Goal: Task Accomplishment & Management: Manage account settings

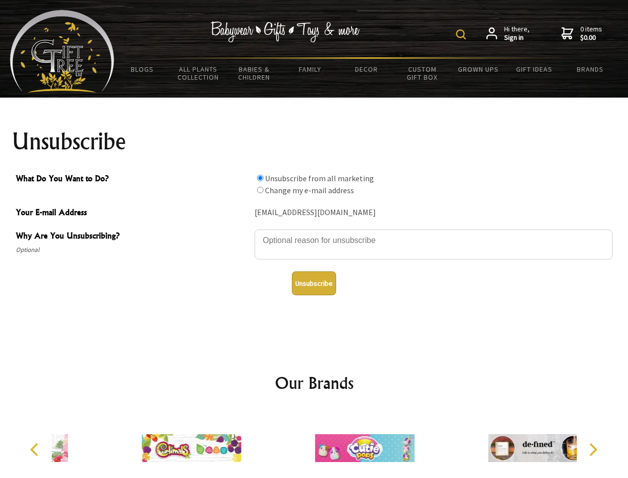
click at [463, 34] on img at bounding box center [461, 34] width 10 height 10
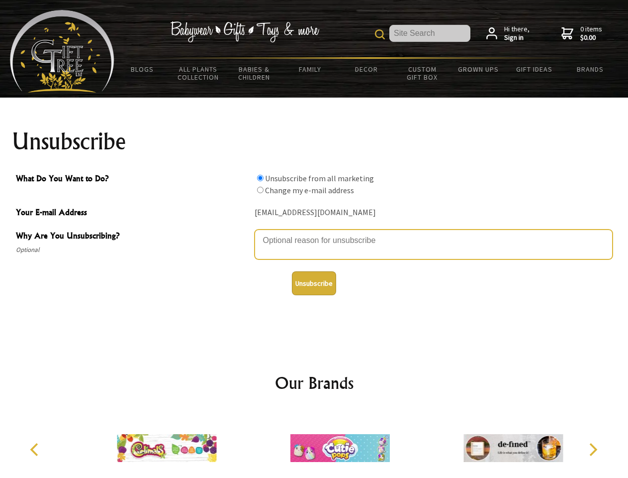
click at [314, 233] on textarea "Why Are You Unsubscribing?" at bounding box center [434, 244] width 358 height 30
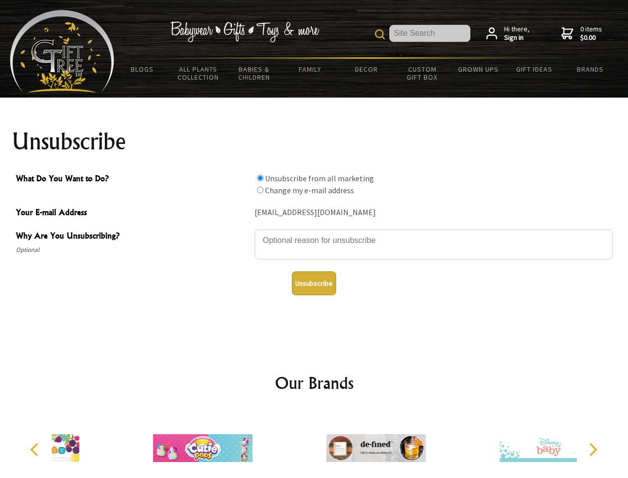
click at [260, 178] on input "What Do You Want to Do?" at bounding box center [260, 178] width 6 height 6
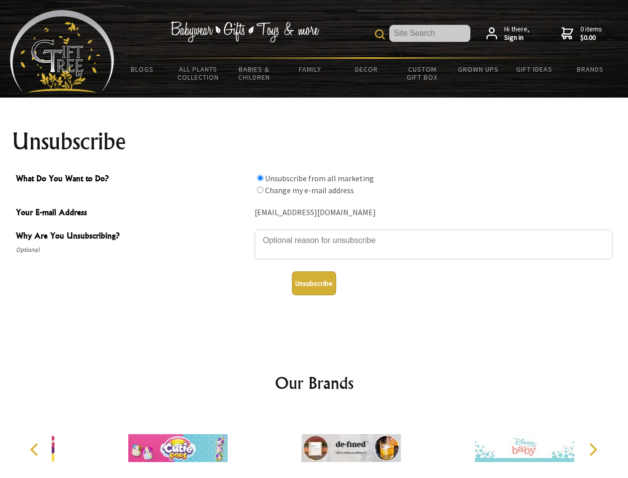
click at [260, 190] on input "What Do You Want to Do?" at bounding box center [260, 190] width 6 height 6
radio input "true"
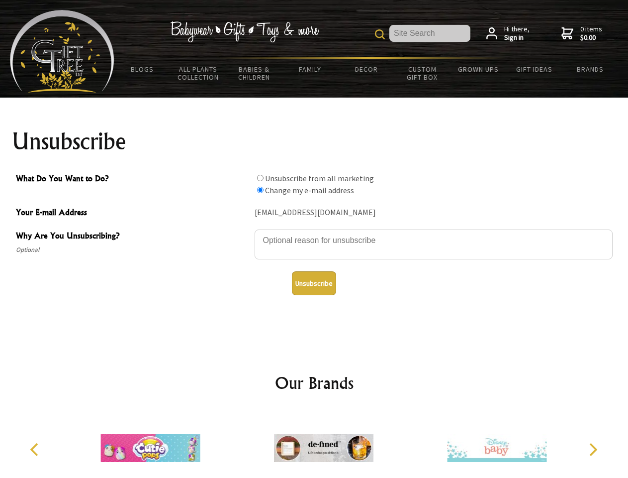
click at [314, 283] on button "Unsubscribe" at bounding box center [314, 283] width 44 height 24
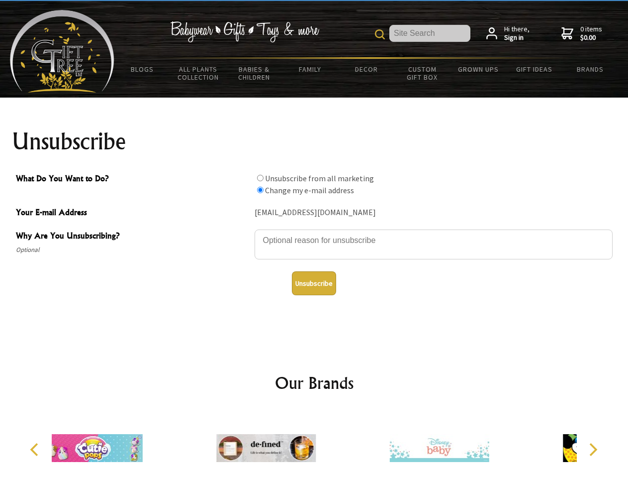
click at [314, 444] on img at bounding box center [265, 447] width 99 height 75
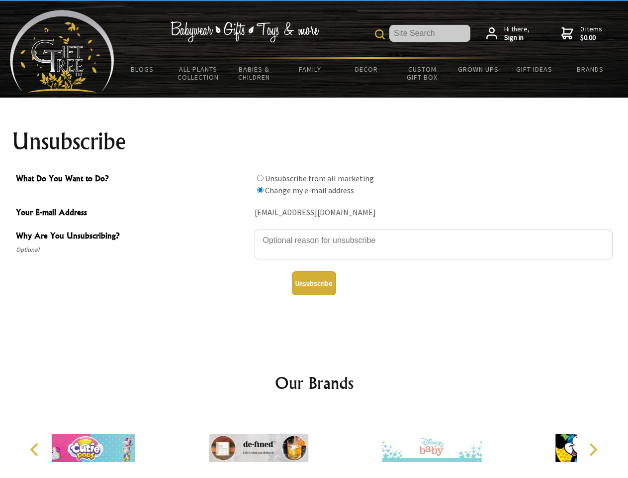
click at [36, 449] on icon "Previous" at bounding box center [35, 449] width 13 height 13
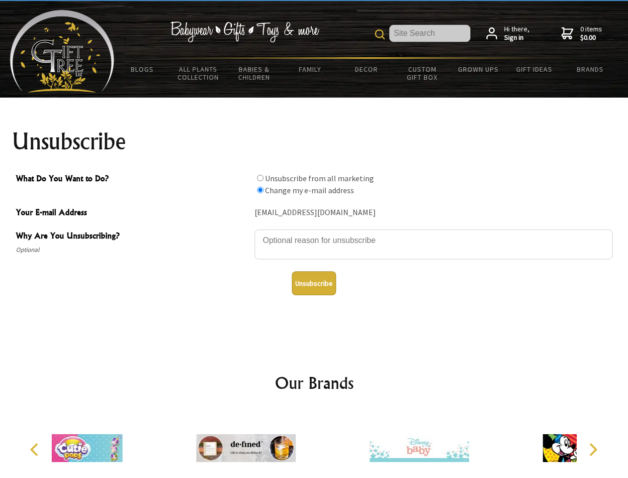
click at [593, 449] on icon "Next" at bounding box center [592, 449] width 13 height 13
